Goal: Browse casually

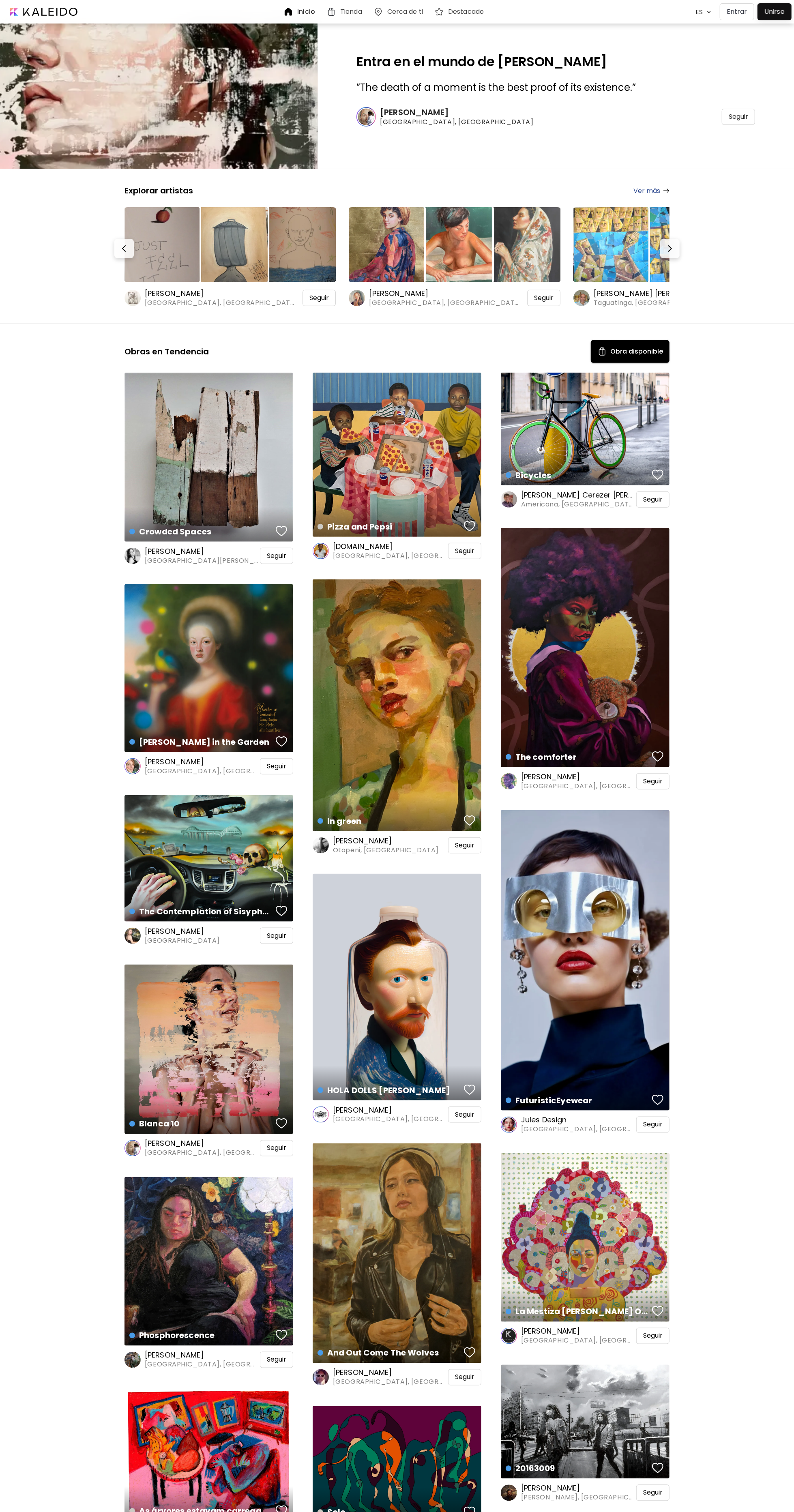
scroll to position [19, 0]
